Goal: Task Accomplishment & Management: Manage account settings

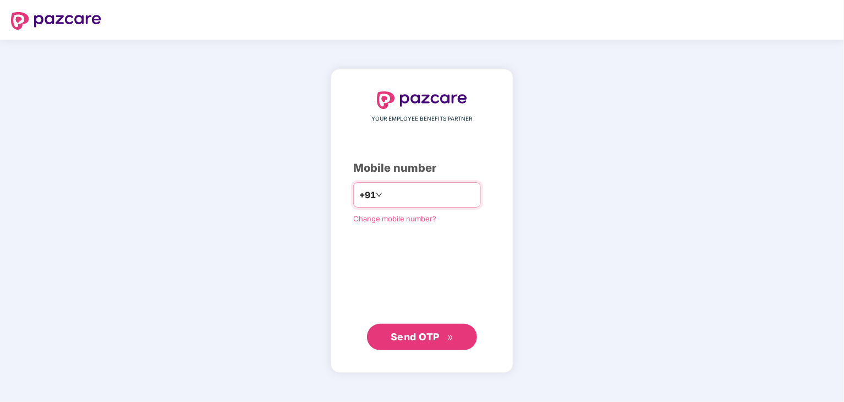
type input "**********"
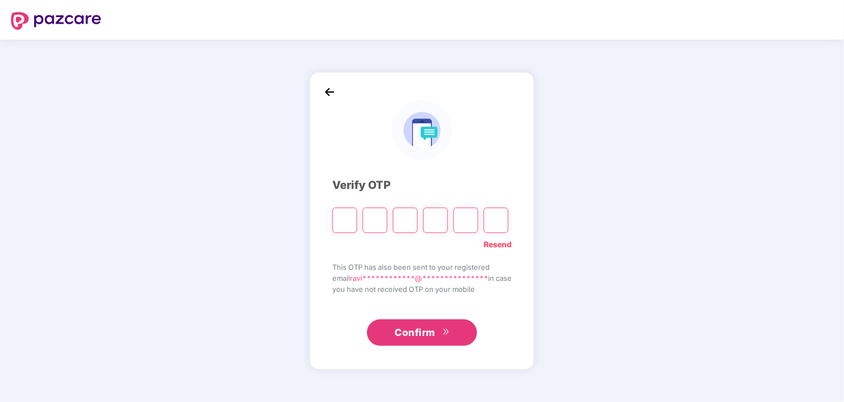
type input "*"
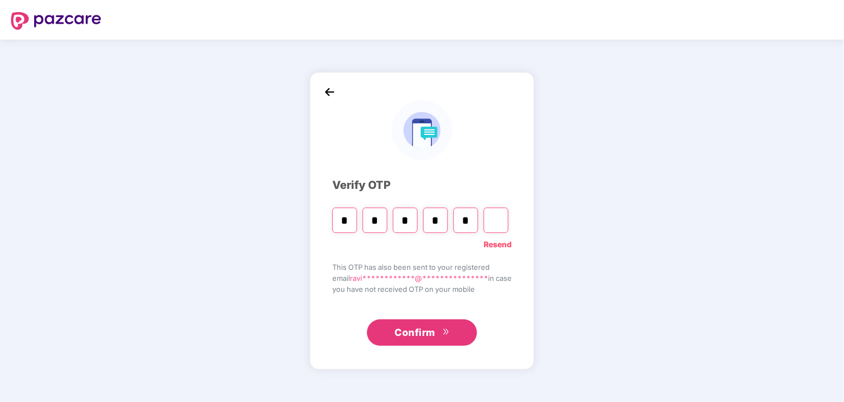
type input "*"
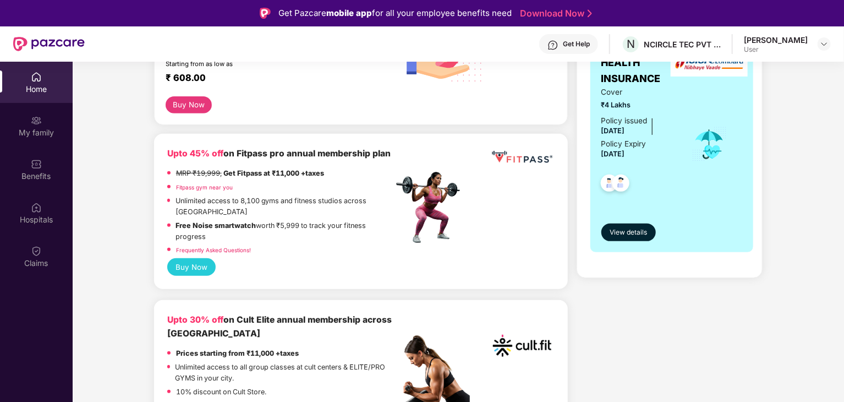
scroll to position [165, 0]
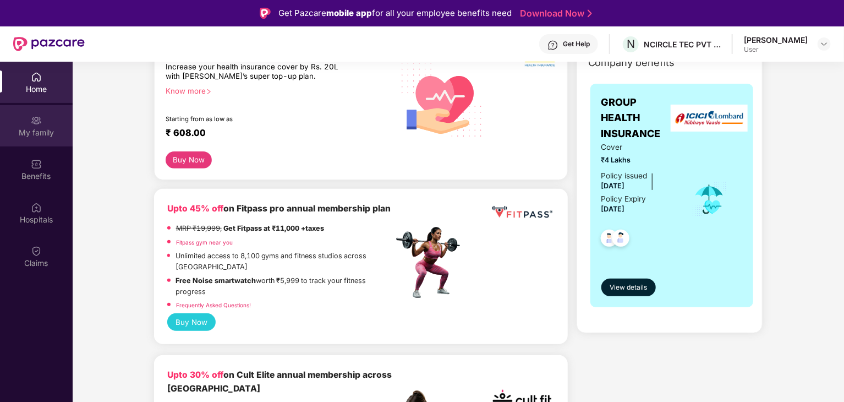
click at [37, 130] on div "My family" at bounding box center [36, 132] width 73 height 11
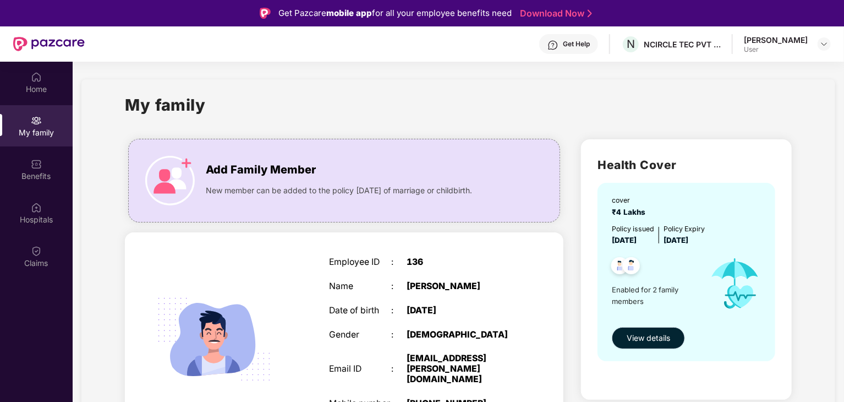
click at [649, 340] on span "View details" at bounding box center [648, 338] width 43 height 12
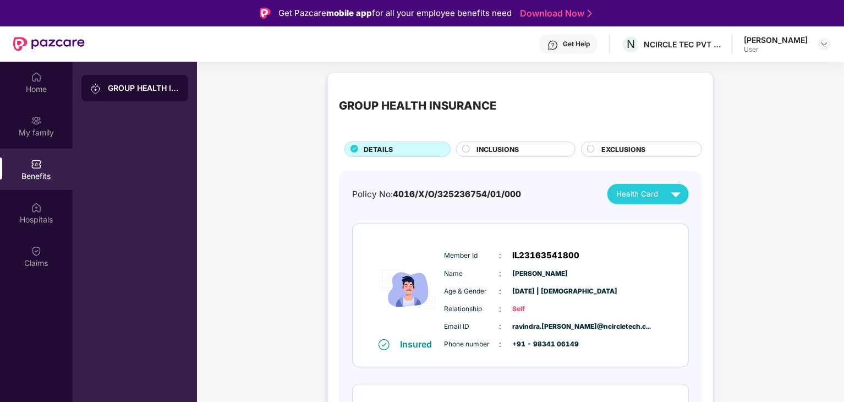
click at [497, 149] on span "INCLUSIONS" at bounding box center [498, 149] width 42 height 10
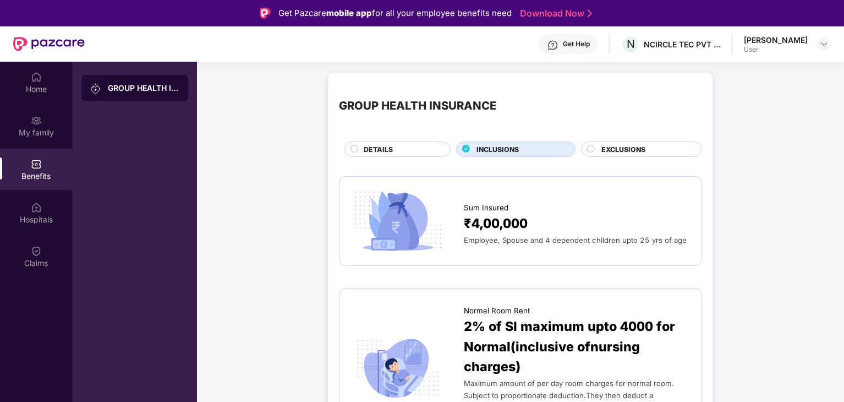
click at [619, 150] on span "EXCLUSIONS" at bounding box center [623, 149] width 44 height 10
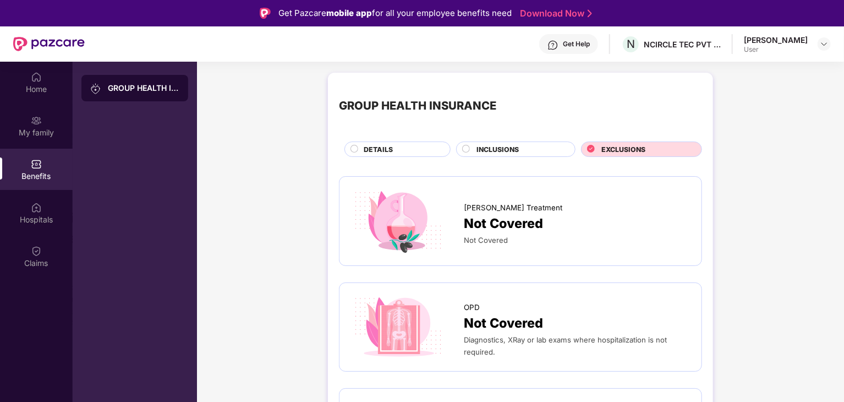
click at [364, 151] on span "DETAILS" at bounding box center [378, 149] width 29 height 10
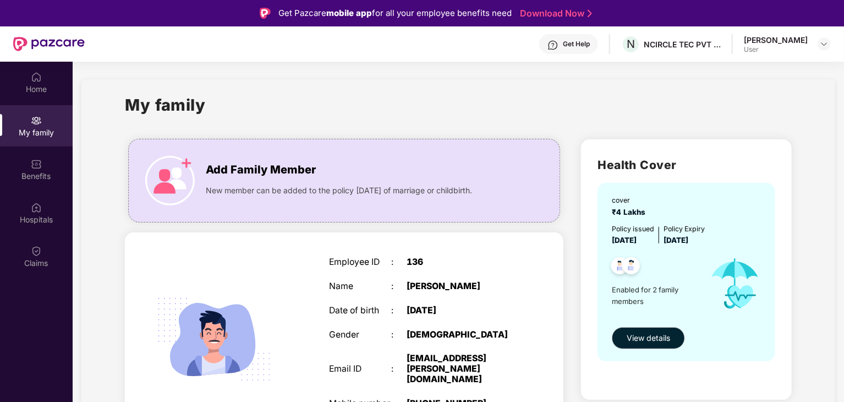
click at [578, 47] on div "Get Help" at bounding box center [576, 44] width 27 height 9
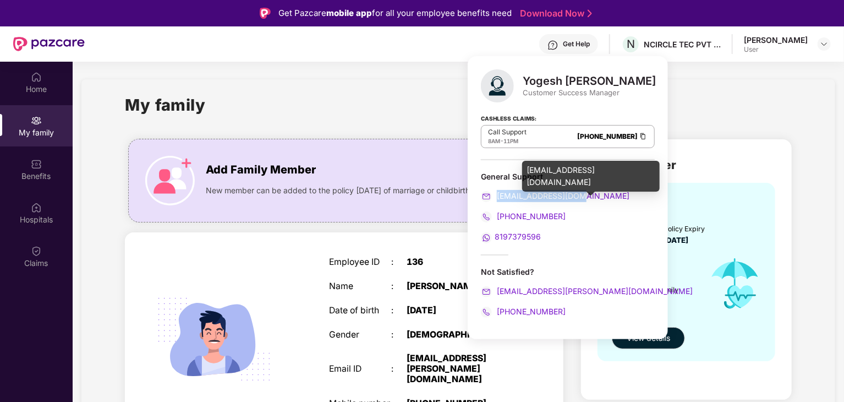
drag, startPoint x: 586, startPoint y: 197, endPoint x: 497, endPoint y: 199, distance: 88.6
click at [497, 199] on div "[EMAIL_ADDRESS][DOMAIN_NAME]" at bounding box center [568, 196] width 174 height 12
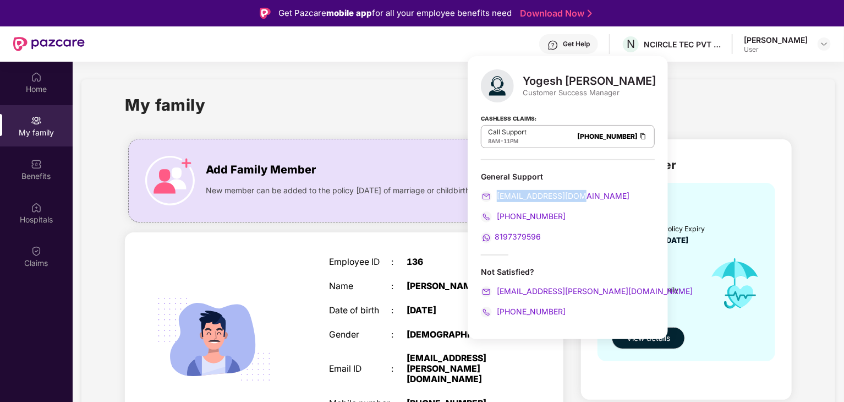
copy span "[EMAIL_ADDRESS][DOMAIN_NAME]"
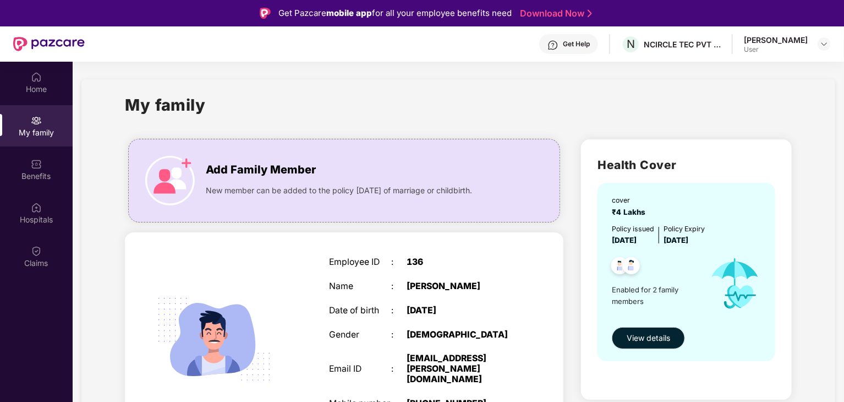
click at [364, 78] on section "My family Add Family Member New member can be added to the policy [DATE] of mar…" at bounding box center [459, 387] width 772 height 650
click at [36, 75] on img at bounding box center [36, 77] width 11 height 11
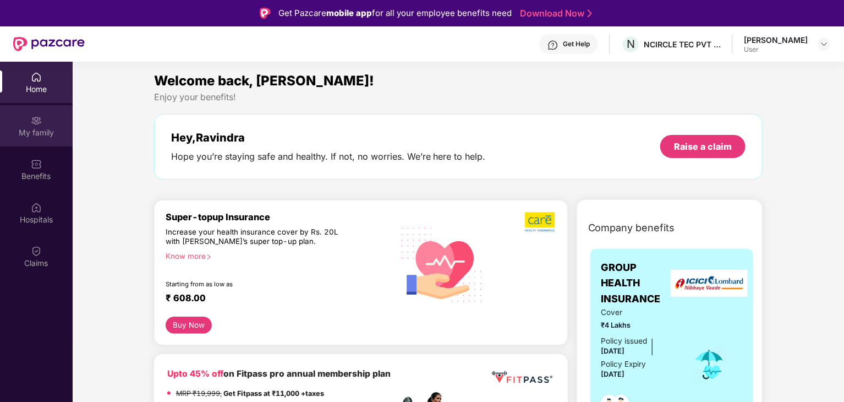
click at [27, 124] on div "My family" at bounding box center [36, 125] width 73 height 41
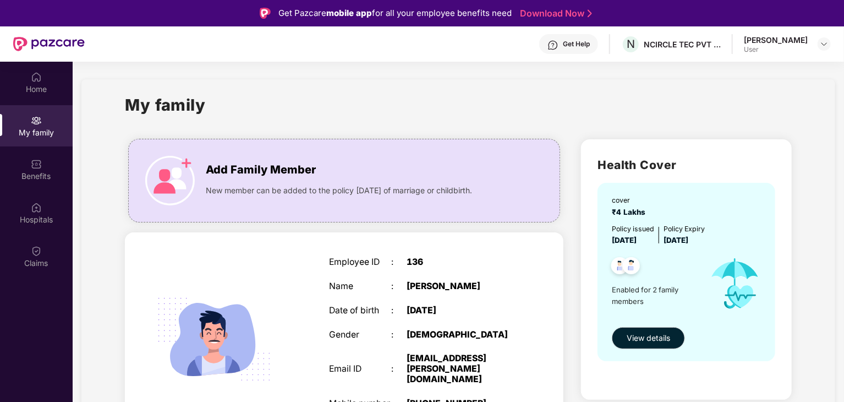
scroll to position [55, 0]
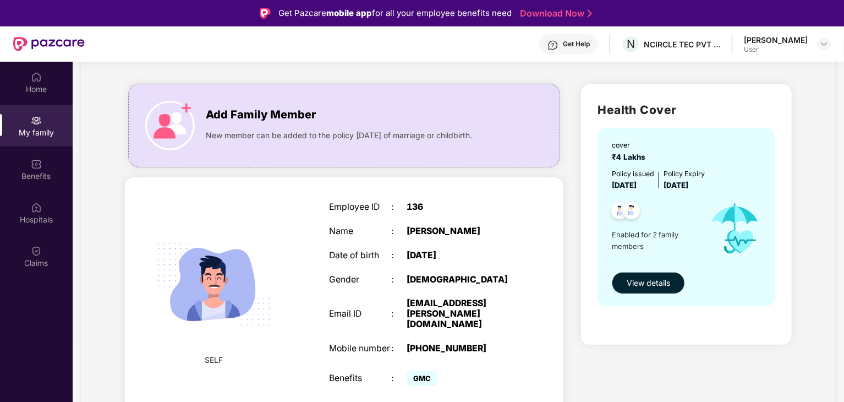
click at [649, 282] on span "View details" at bounding box center [648, 283] width 43 height 12
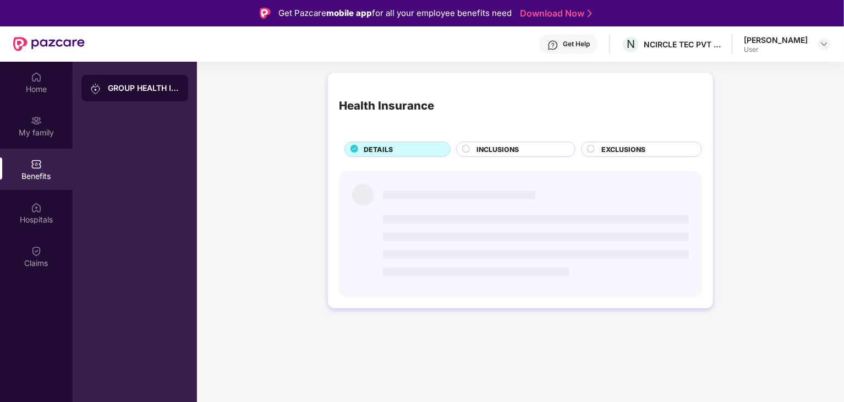
scroll to position [0, 0]
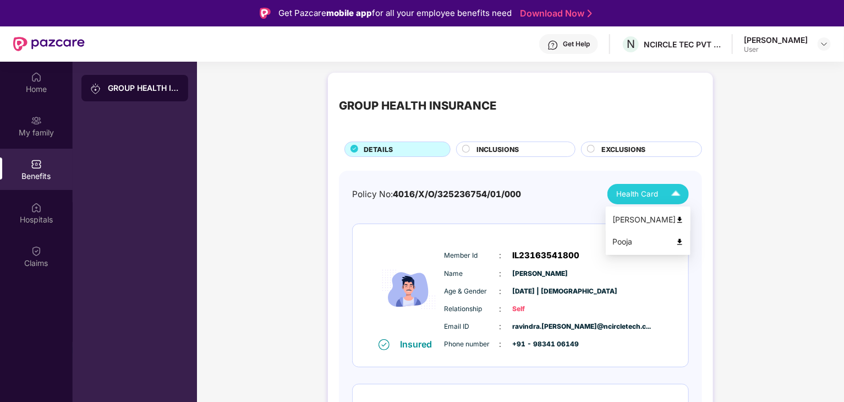
click at [644, 218] on div "[PERSON_NAME]" at bounding box center [648, 220] width 72 height 12
click at [572, 41] on div "Get Help" at bounding box center [576, 44] width 27 height 9
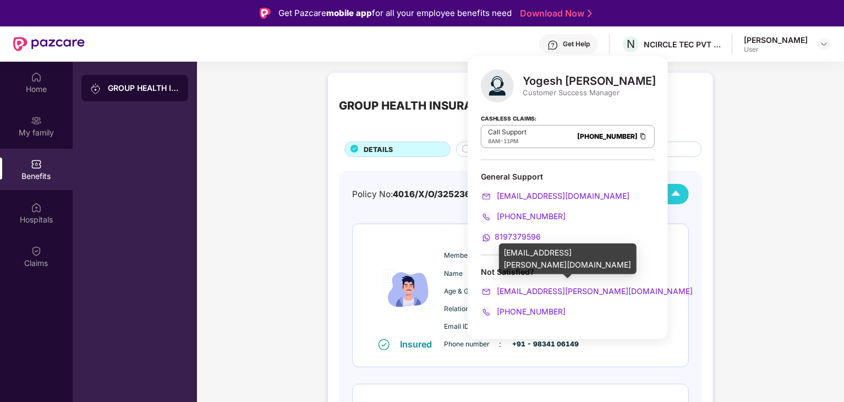
drag, startPoint x: 568, startPoint y: 290, endPoint x: 493, endPoint y: 293, distance: 74.9
click at [493, 293] on link "[EMAIL_ADDRESS][PERSON_NAME][DOMAIN_NAME]" at bounding box center [587, 290] width 212 height 9
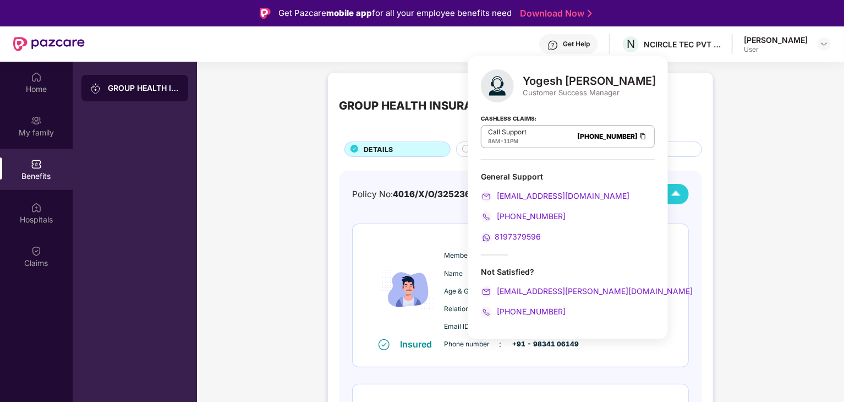
click at [770, 166] on div "GROUP HEALTH INSURANCE DETAILS INCLUSIONS EXCLUSIONS Policy No: 4016/X/O/325236…" at bounding box center [520, 331] width 647 height 528
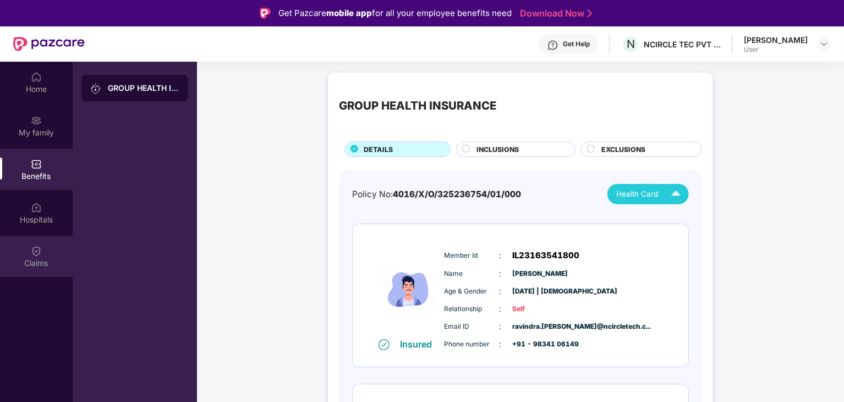
click at [35, 254] on img at bounding box center [36, 250] width 11 height 11
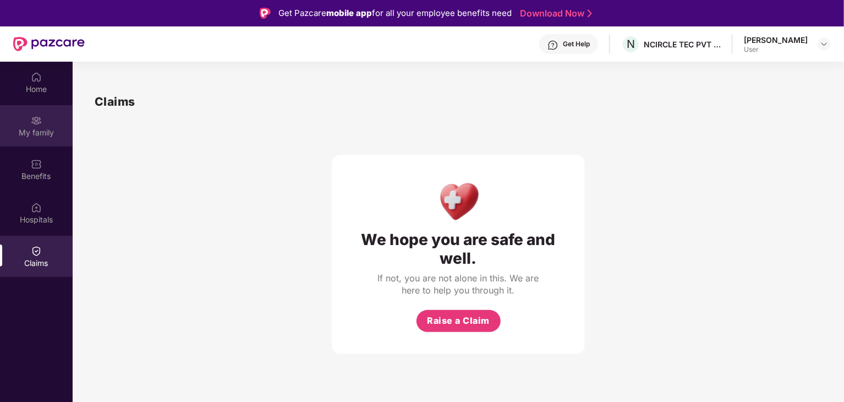
click at [30, 117] on div "My family" at bounding box center [36, 125] width 73 height 41
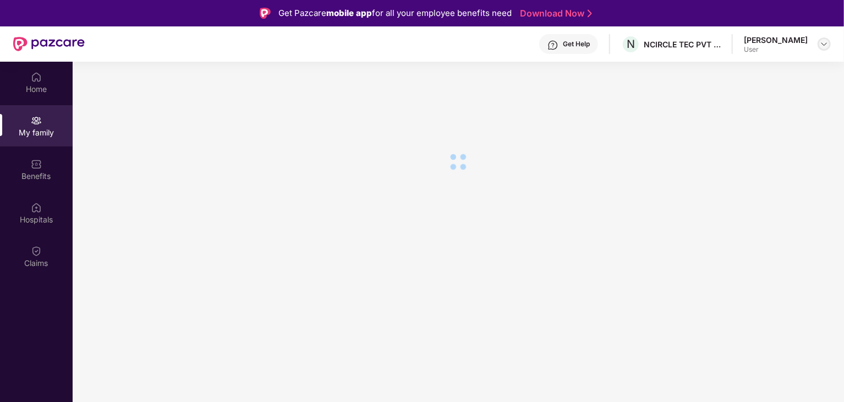
click at [825, 41] on img at bounding box center [824, 44] width 9 height 9
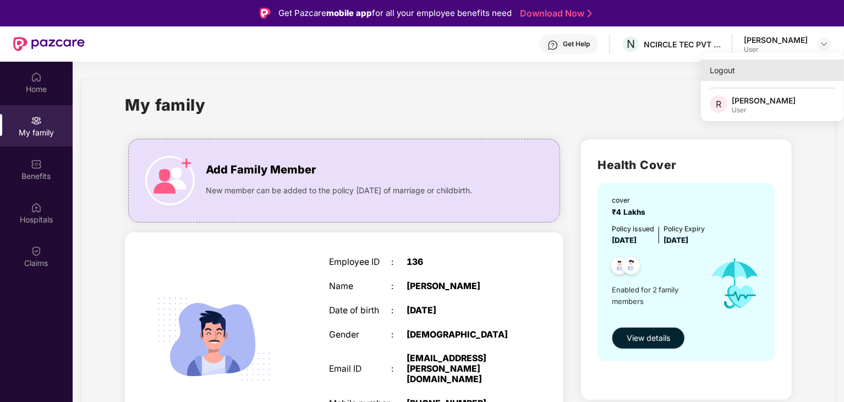
click at [727, 72] on div "Logout" at bounding box center [772, 69] width 143 height 21
